Goal: Find contact information: Find contact information

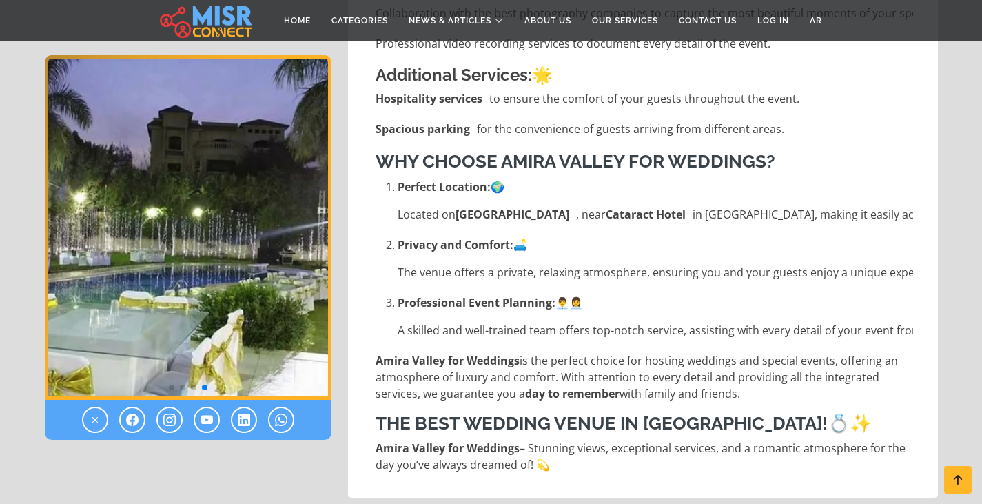
scroll to position [1042, 0]
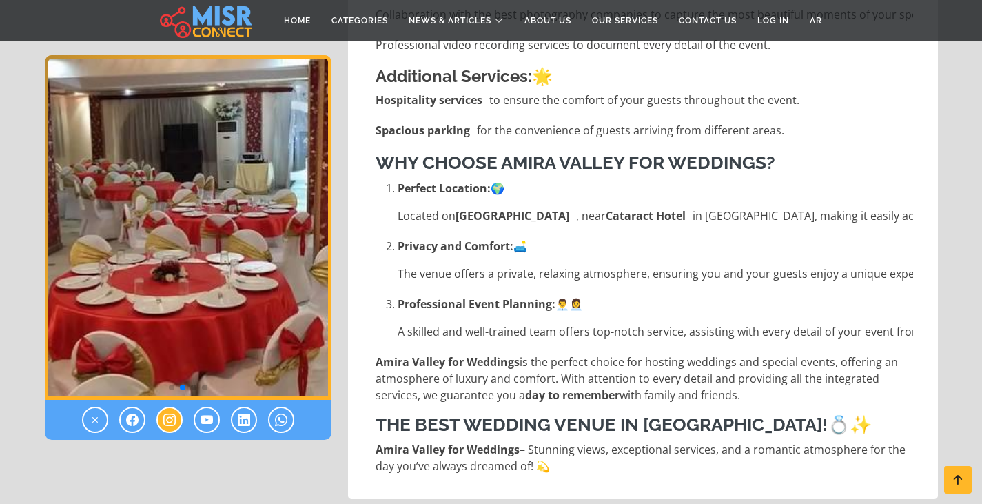
click at [172, 417] on icon at bounding box center [169, 419] width 12 height 17
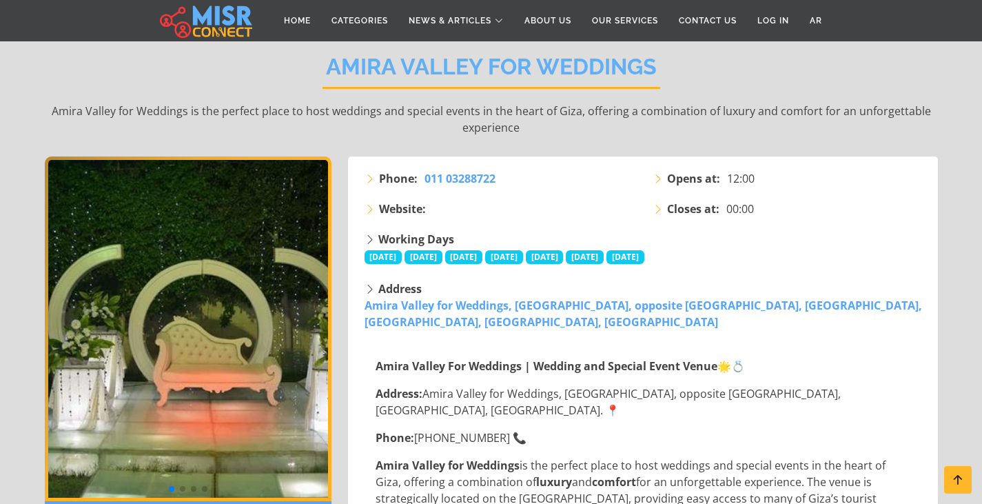
scroll to position [207, 0]
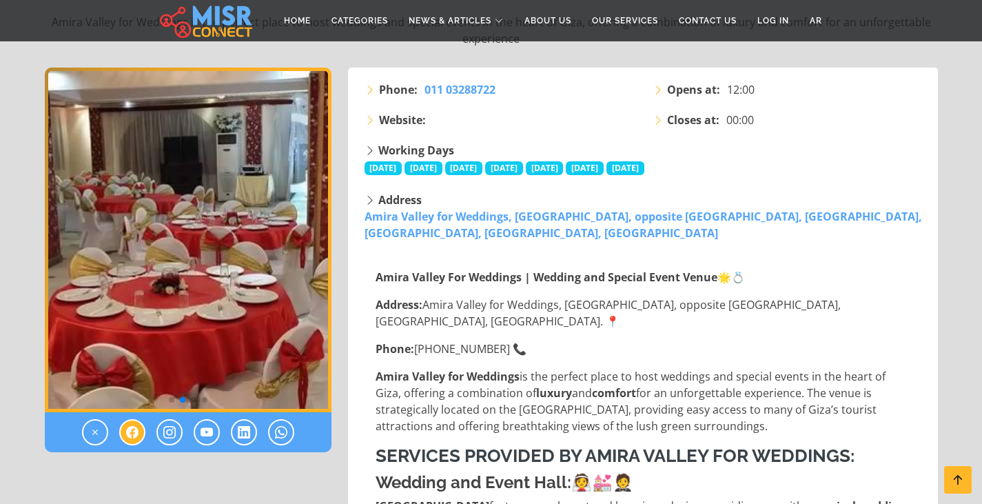
click at [127, 431] on icon at bounding box center [132, 432] width 12 height 17
click at [167, 434] on icon at bounding box center [169, 432] width 12 height 17
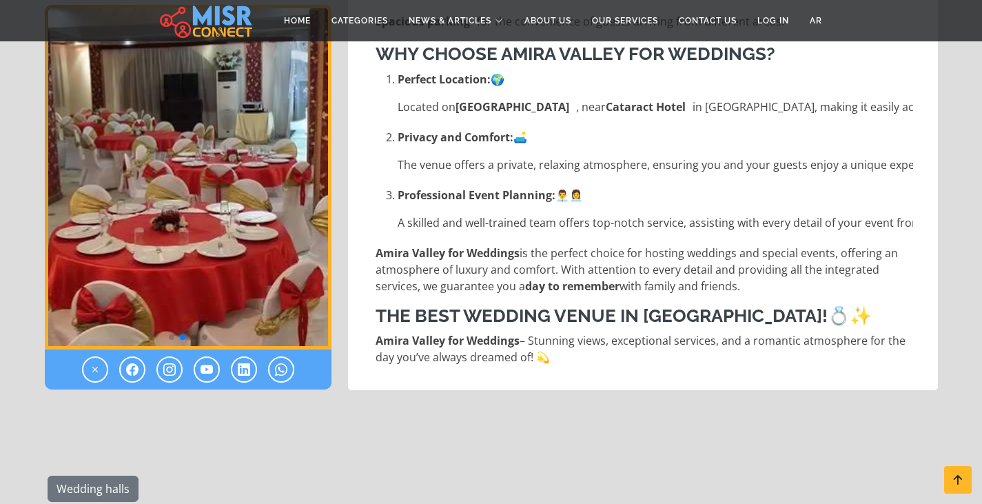
scroll to position [1171, 0]
